Goal: Book appointment/travel/reservation

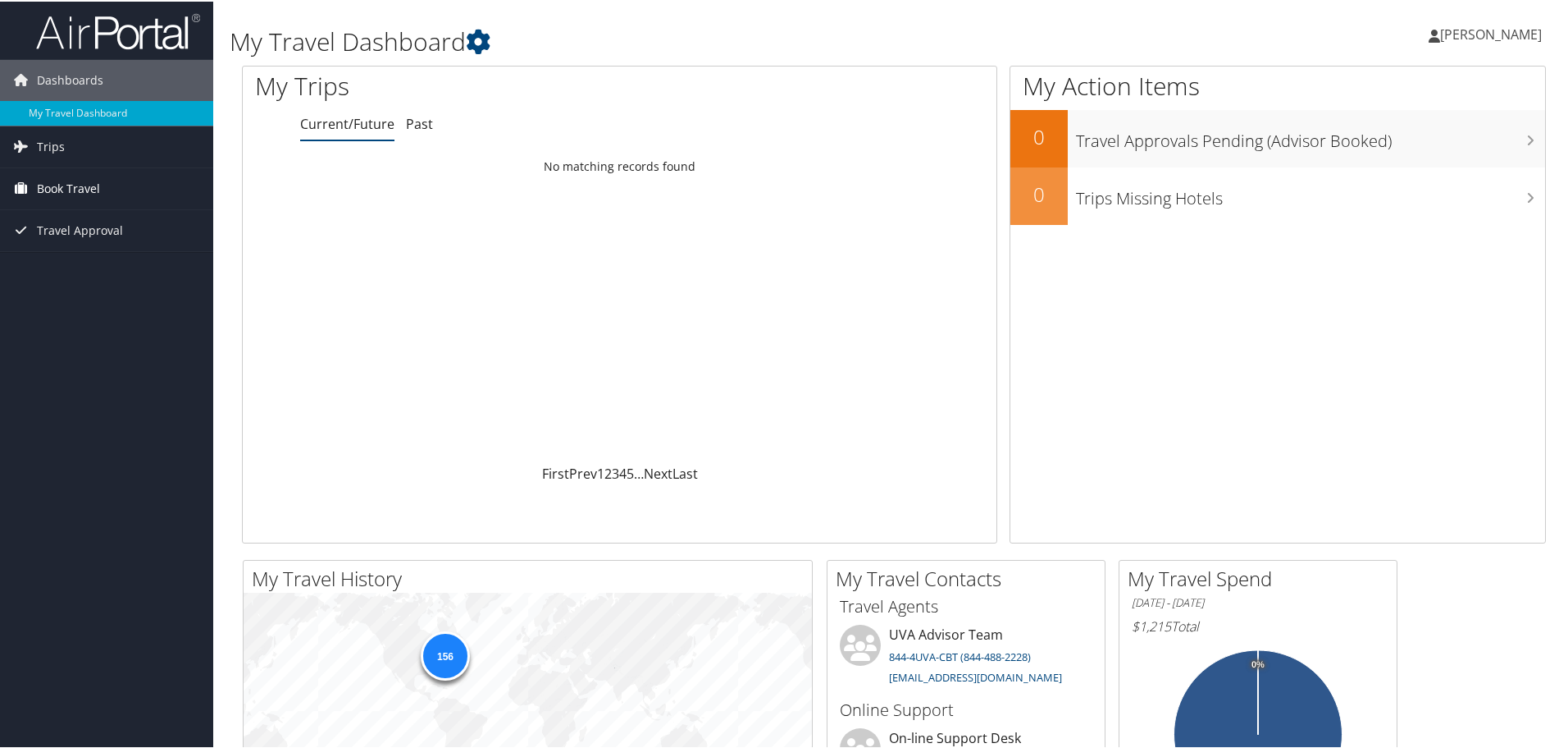
click at [78, 188] on span "Book Travel" at bounding box center [68, 187] width 63 height 41
click at [68, 181] on span "Book Travel" at bounding box center [68, 187] width 63 height 41
click at [127, 271] on link "Book/Manage Online Trips" at bounding box center [106, 269] width 213 height 24
